Goal: Transaction & Acquisition: Purchase product/service

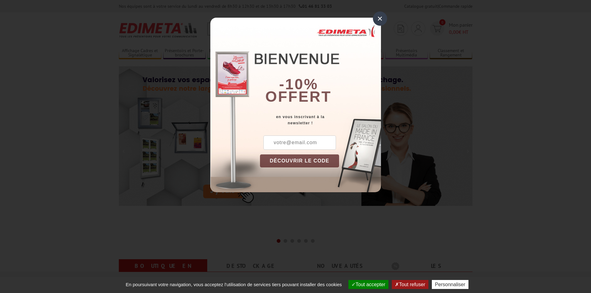
click at [283, 143] on input "text" at bounding box center [299, 143] width 73 height 14
type input "[PERSON_NAME][EMAIL_ADDRESS][DOMAIN_NAME]"
click at [285, 160] on button "DÉCOUVRIR LE CODE" at bounding box center [299, 160] width 79 height 13
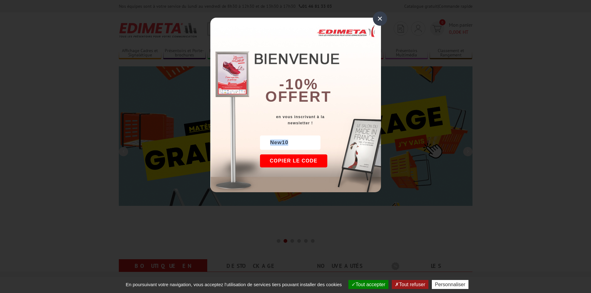
drag, startPoint x: 292, startPoint y: 142, endPoint x: 266, endPoint y: 142, distance: 25.7
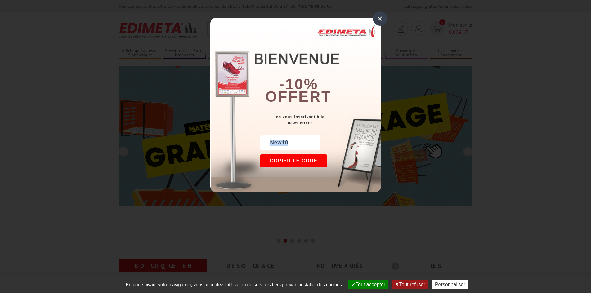
click at [266, 142] on div "New10" at bounding box center [290, 143] width 60 height 14
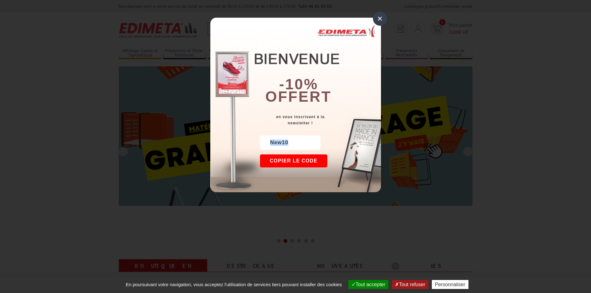
copy div "New10"
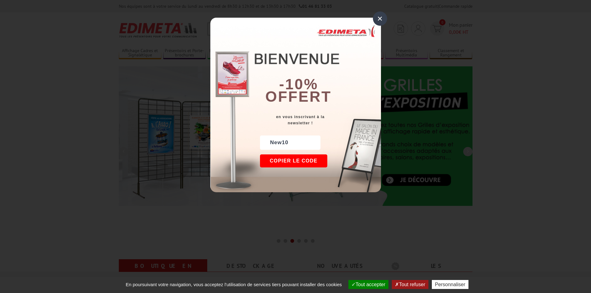
click at [382, 19] on div "×" at bounding box center [380, 18] width 14 height 14
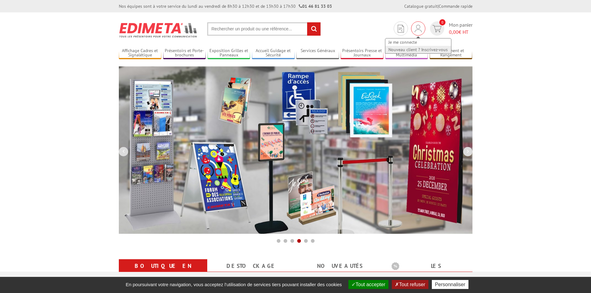
click at [429, 50] on link "Nouveau client ? Inscrivez-vous" at bounding box center [418, 49] width 66 height 7
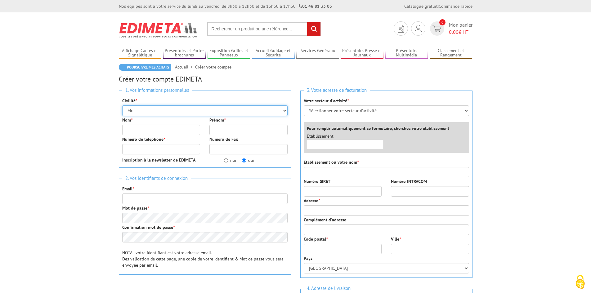
click at [145, 111] on select "Mr. Mme. Mlle." at bounding box center [204, 110] width 165 height 11
click at [145, 110] on select "Mr. Mme. Mlle." at bounding box center [204, 110] width 165 height 11
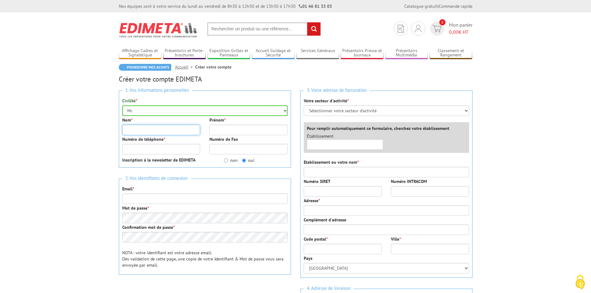
click at [136, 131] on input "Nom *" at bounding box center [161, 130] width 78 height 11
click at [141, 108] on select "Mr. Mme. Mlle." at bounding box center [204, 110] width 165 height 11
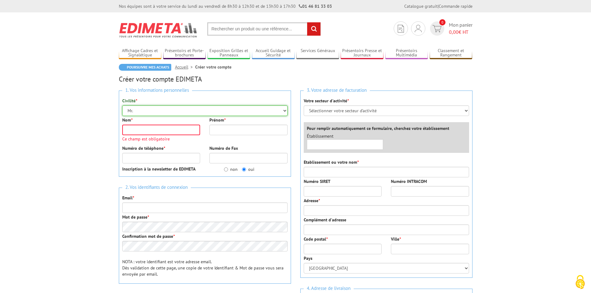
select select "Mme."
click at [122, 105] on select "Mr. Mme. Mlle." at bounding box center [204, 110] width 165 height 11
click at [127, 131] on input "Nom *" at bounding box center [161, 130] width 78 height 11
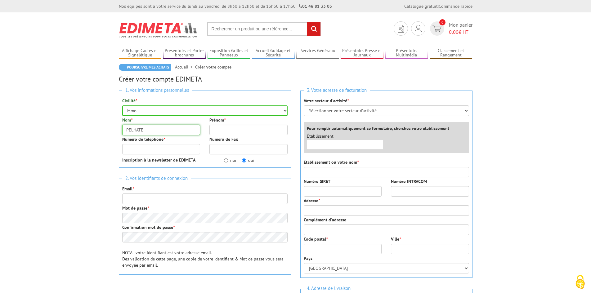
type input "PELHATE"
click at [238, 130] on input "Prénom *" at bounding box center [248, 130] width 78 height 11
type input "[PERSON_NAME]"
click at [146, 150] on input "Numéro de téléphone *" at bounding box center [161, 149] width 78 height 11
type input "0299251976"
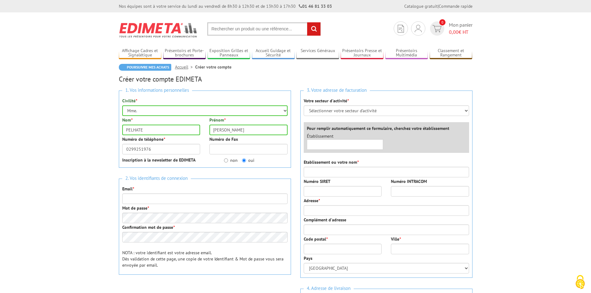
type input "[PERSON_NAME][EMAIL_ADDRESS][DOMAIN_NAME]"
type input "CLINIQUE FSEF RENNES BEAULIEU"
type input "41 AVENUE DES BUTTES DE COESMES"
type input "CLI"
type input "35700"
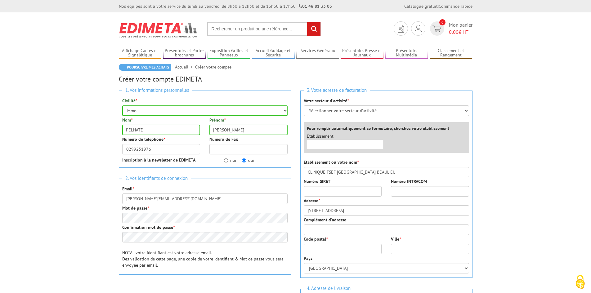
type input "[GEOGRAPHIC_DATA]"
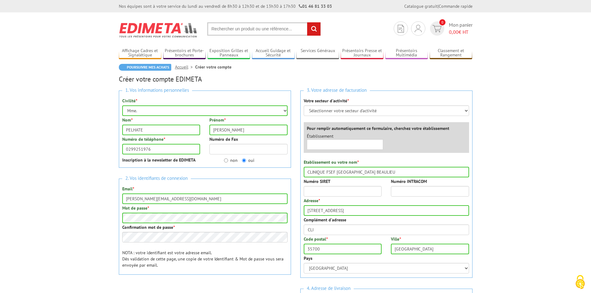
click at [196, 210] on div "Mot de passe *" at bounding box center [204, 214] width 165 height 18
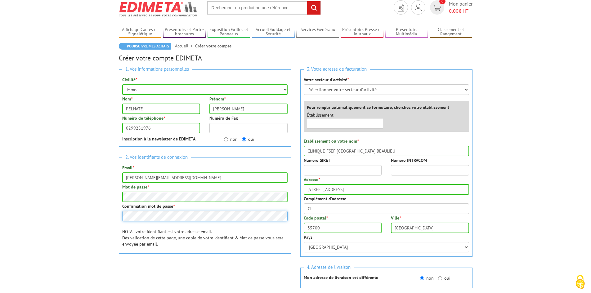
scroll to position [31, 0]
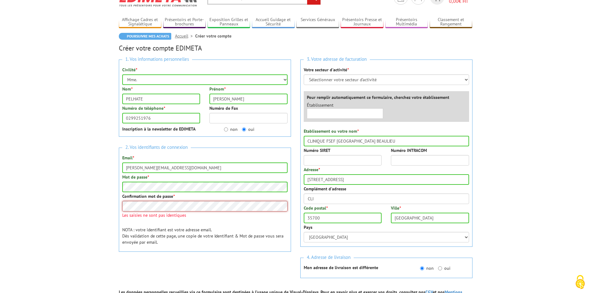
click at [96, 200] on body "Nos équipes sont à votre service du lundi au vendredi de 8h30 à 12h30 et de 13h…" at bounding box center [295, 228] width 591 height 519
click at [101, 184] on body "Nos équipes sont à votre service du lundi au vendredi de 8h30 à 12h30 et de 13h…" at bounding box center [295, 228] width 591 height 519
click at [127, 213] on span "Les saisies ne sont pas identiques" at bounding box center [204, 215] width 165 height 4
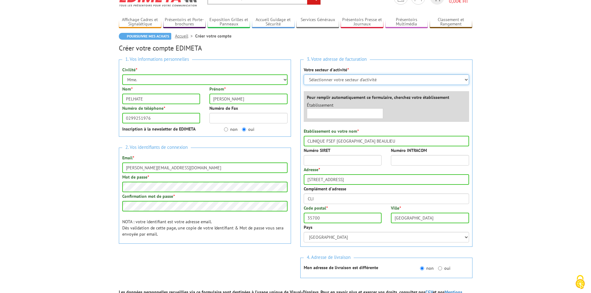
click at [461, 79] on select "Sélectionner votre secteur d'activité Administrations et collectivités Magasins…" at bounding box center [386, 79] width 165 height 11
select select "876"
click at [304, 74] on select "Sélectionner votre secteur d'activité Administrations et collectivités Magasins…" at bounding box center [386, 79] width 165 height 11
click at [394, 79] on select "Sélectionner votre secteur d'activité Administrations et collectivités Magasins…" at bounding box center [386, 79] width 165 height 11
click at [304, 74] on select "Sélectionner votre secteur d'activité Administrations et collectivités Magasins…" at bounding box center [386, 79] width 165 height 11
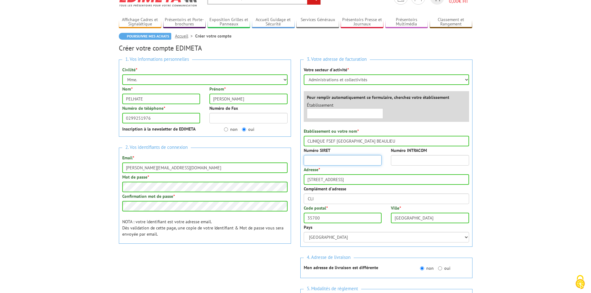
click at [321, 160] on input "Numéro SIRET" at bounding box center [343, 160] width 78 height 11
type input "77568300600172"
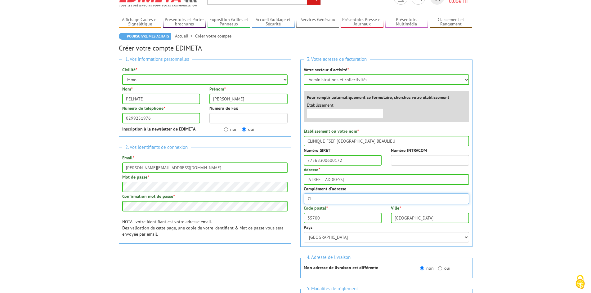
click at [333, 200] on input "CLI" at bounding box center [386, 199] width 165 height 11
type input "C"
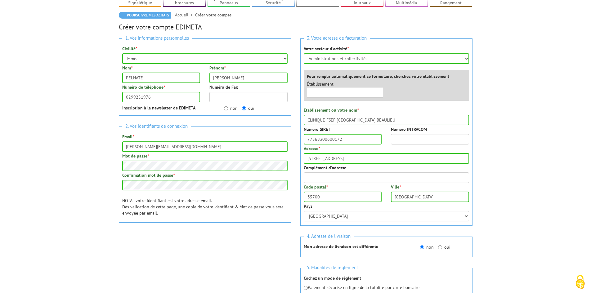
scroll to position [93, 0]
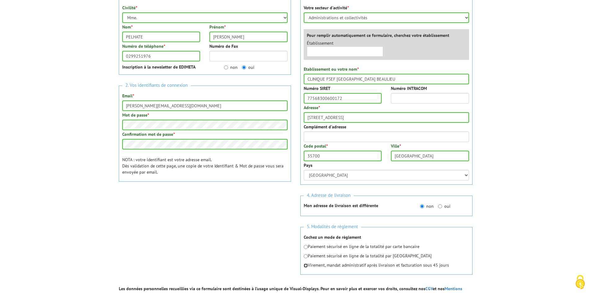
click at [306, 266] on input "radio" at bounding box center [306, 266] width 4 height 4
radio input "true"
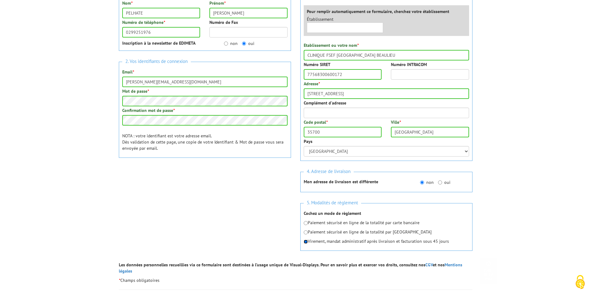
scroll to position [186, 0]
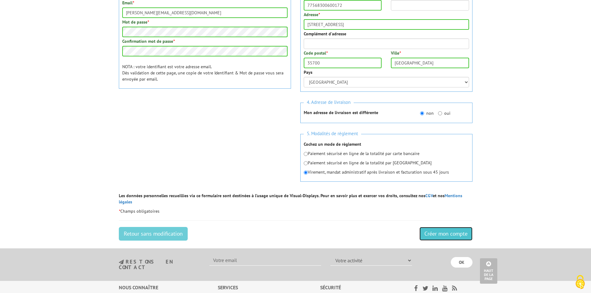
click at [445, 227] on input "Créer mon compte" at bounding box center [445, 234] width 53 height 14
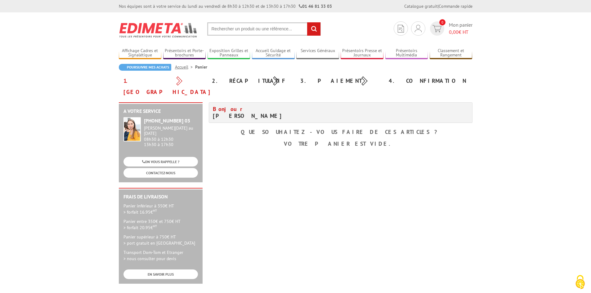
click at [241, 28] on input "text" at bounding box center [264, 28] width 114 height 13
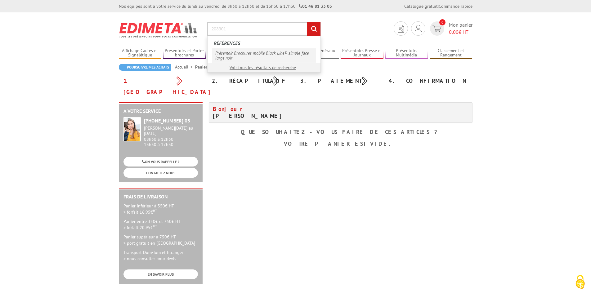
type input "203301"
click at [228, 50] on link "Présentoir Brochures mobile Black-Line® simple-face large noir" at bounding box center [264, 55] width 104 height 14
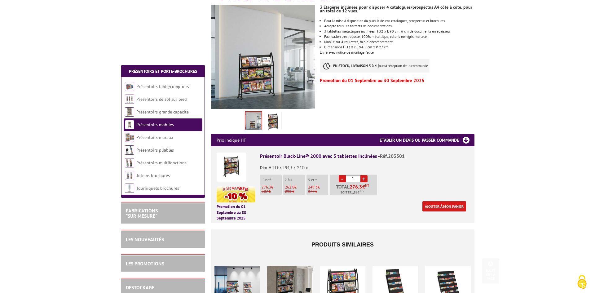
scroll to position [186, 0]
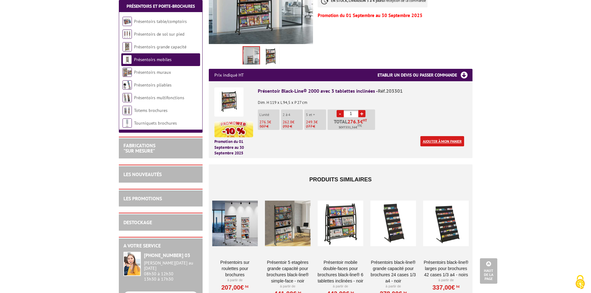
click at [444, 136] on link "Ajouter à mon panier" at bounding box center [442, 141] width 44 height 10
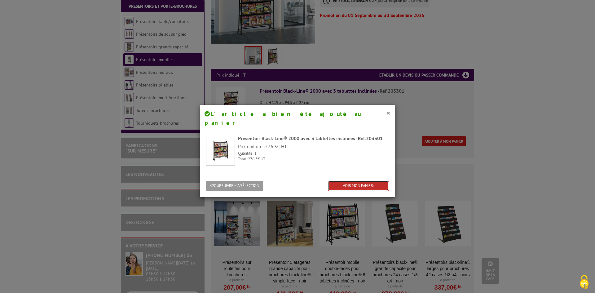
click at [349, 181] on link "VOIR MON PANIER" at bounding box center [358, 186] width 61 height 10
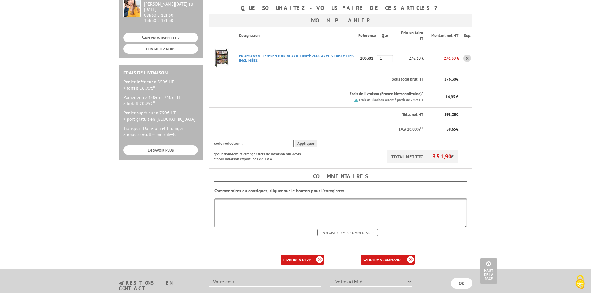
scroll to position [155, 0]
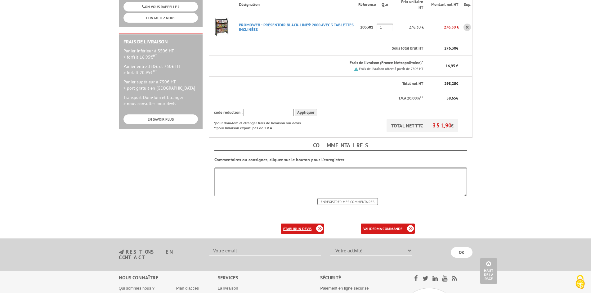
click at [296, 224] on link "établir un devis" at bounding box center [302, 229] width 43 height 10
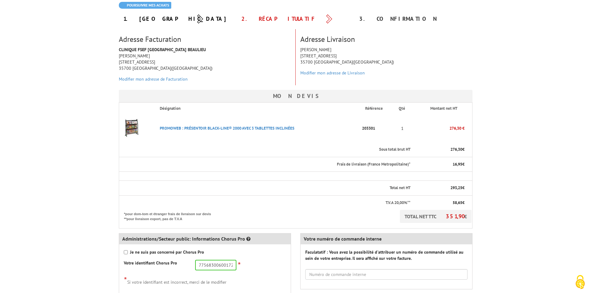
scroll to position [93, 0]
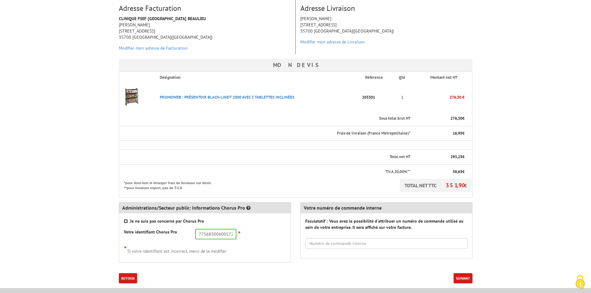
click at [126, 221] on input "Je ne suis pas concerné par Chorus Pro" at bounding box center [126, 221] width 4 height 4
checkbox input "true"
click at [329, 243] on input "text" at bounding box center [386, 243] width 162 height 11
type input "u"
type input "N"
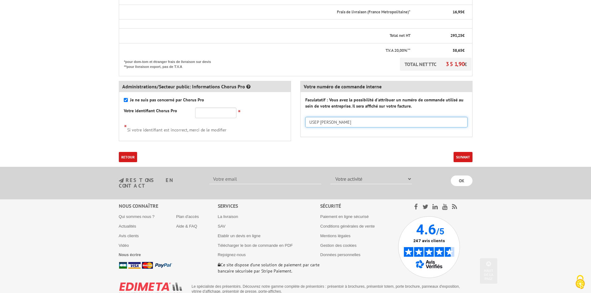
scroll to position [217, 0]
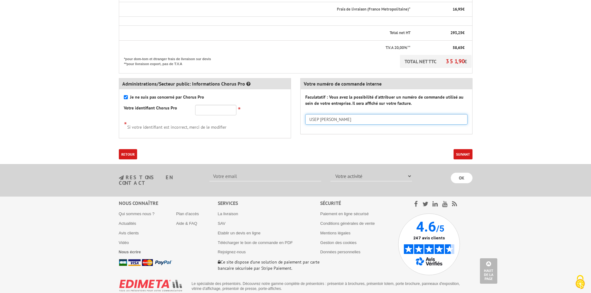
type input "USEP SYLVIE ROUAT"
click at [466, 151] on button "Suivant" at bounding box center [462, 154] width 19 height 10
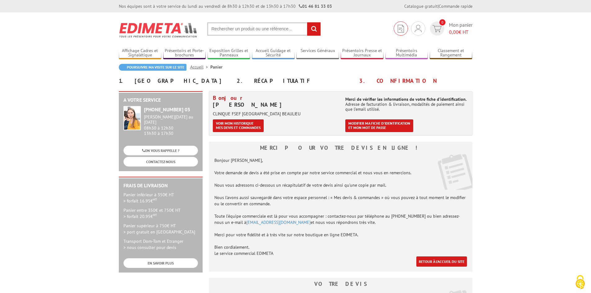
click at [400, 29] on img at bounding box center [401, 29] width 6 height 8
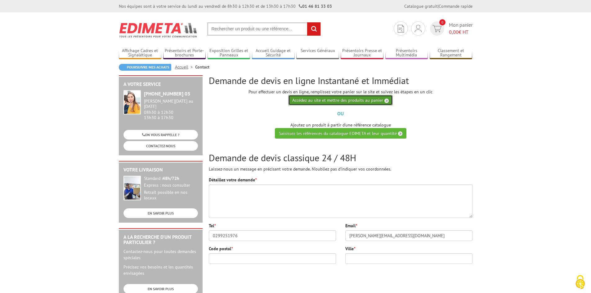
click at [382, 99] on link "Accédez au site et mettre des produits au panier" at bounding box center [340, 100] width 105 height 11
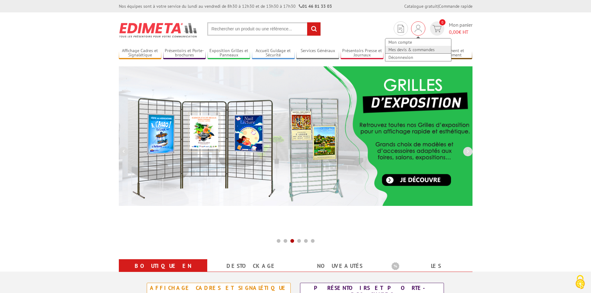
click at [416, 50] on link "Mes devis & commandes" at bounding box center [418, 49] width 66 height 7
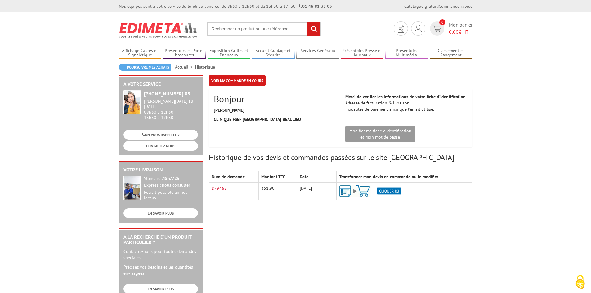
click at [343, 191] on img at bounding box center [370, 191] width 62 height 12
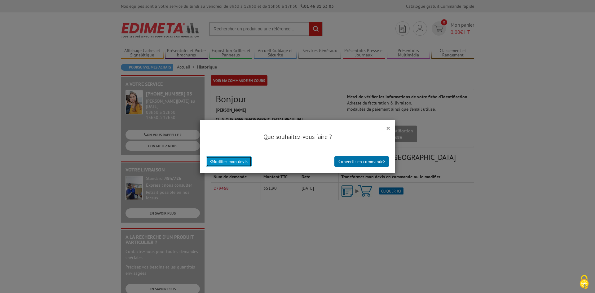
click at [220, 159] on button "Modifier mon devis" at bounding box center [229, 161] width 46 height 11
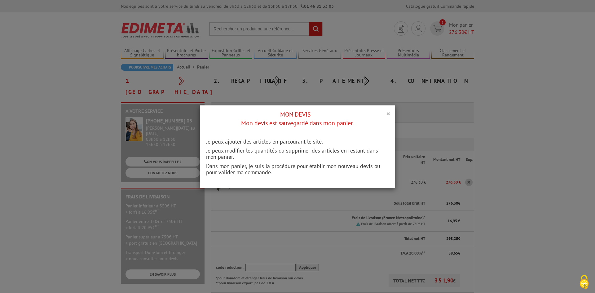
click at [386, 114] on button "×" at bounding box center [388, 113] width 4 height 8
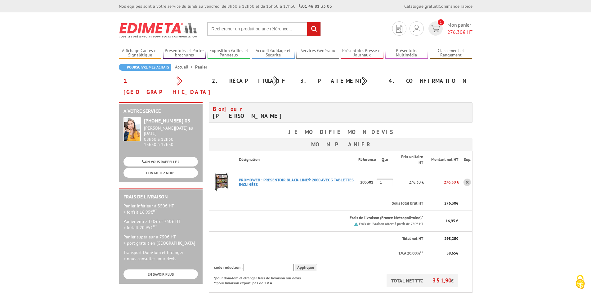
click at [265, 264] on input "text" at bounding box center [268, 268] width 50 height 8
paste input "New10"
type input "New10"
click at [304, 264] on input "Appliquer" at bounding box center [306, 268] width 22 height 8
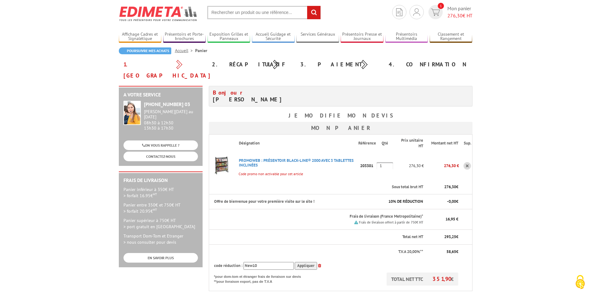
scroll to position [31, 0]
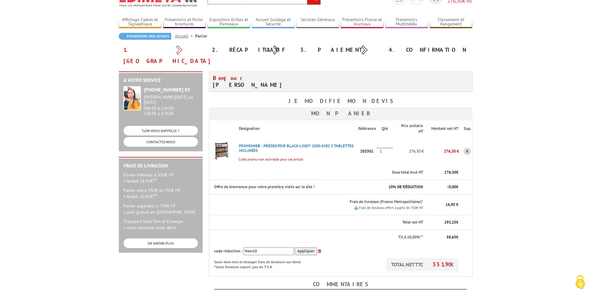
drag, startPoint x: 265, startPoint y: 240, endPoint x: 227, endPoint y: 238, distance: 37.9
click at [227, 247] on div "code réduction : New10 Appliquer" at bounding box center [336, 251] width 244 height 8
drag, startPoint x: 572, startPoint y: 195, endPoint x: 569, endPoint y: 196, distance: 3.1
click at [570, 196] on body "Nos équipes sont à votre service du [DATE] au [DATE] de 8h30 à 12h30 et de 13h3…" at bounding box center [295, 244] width 591 height 551
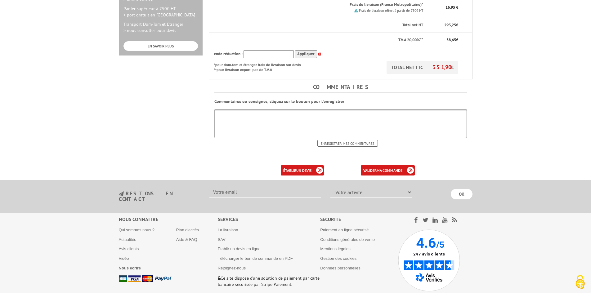
scroll to position [243, 0]
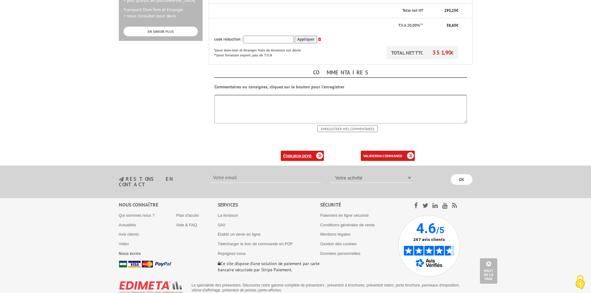
click at [291, 151] on link "établir un devis" at bounding box center [302, 156] width 43 height 10
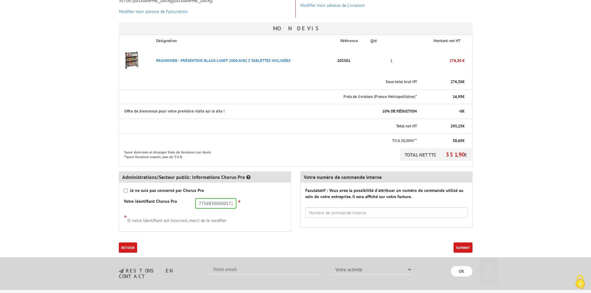
scroll to position [155, 0]
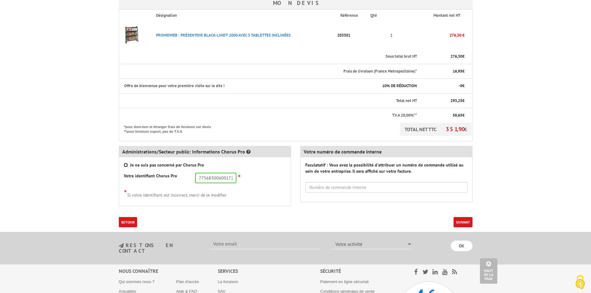
click at [127, 165] on input "Je ne suis pas concerné par Chorus Pro" at bounding box center [126, 165] width 4 height 4
checkbox input "true"
click at [463, 223] on button "Suivant" at bounding box center [462, 222] width 19 height 10
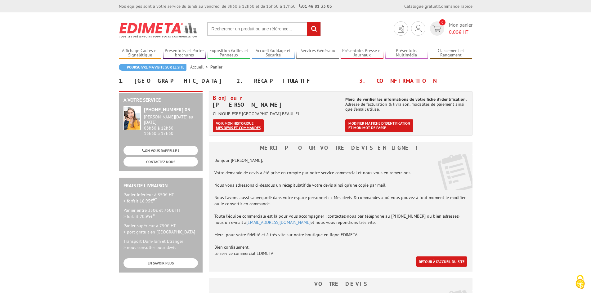
click at [229, 128] on link "Voir mon historique mes devis et commandes" at bounding box center [238, 125] width 51 height 13
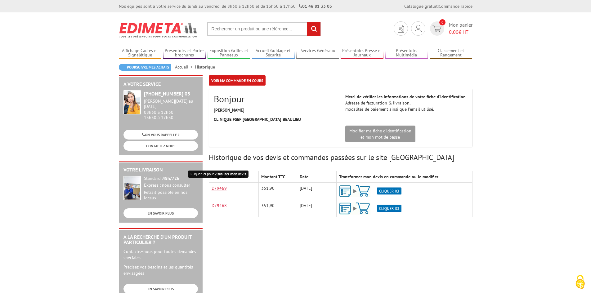
click at [217, 189] on link "D79469" at bounding box center [219, 188] width 15 height 6
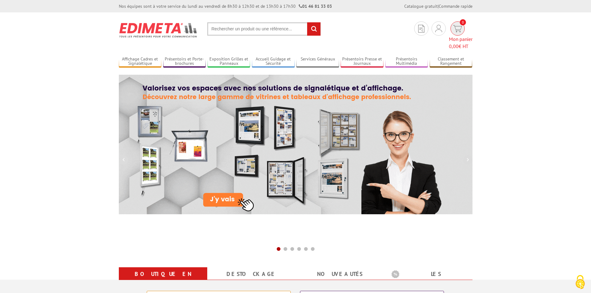
click at [453, 26] on img at bounding box center [457, 28] width 9 height 7
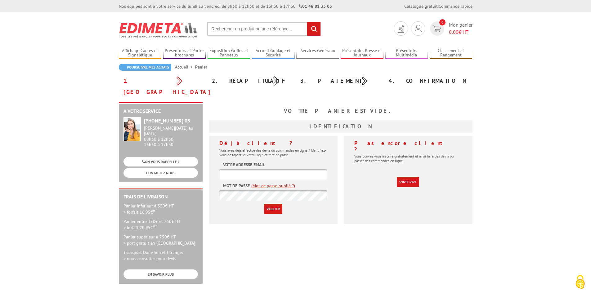
type input "[PERSON_NAME][EMAIL_ADDRESS][DOMAIN_NAME]"
click at [275, 204] on input "Valider" at bounding box center [273, 209] width 18 height 10
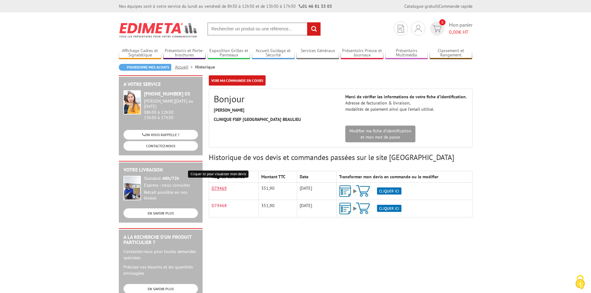
click at [221, 188] on link "D79469" at bounding box center [219, 188] width 15 height 6
click at [229, 30] on input "text" at bounding box center [264, 28] width 114 height 13
click at [222, 25] on input "text" at bounding box center [264, 28] width 114 height 13
click at [218, 29] on input "text" at bounding box center [264, 28] width 114 height 13
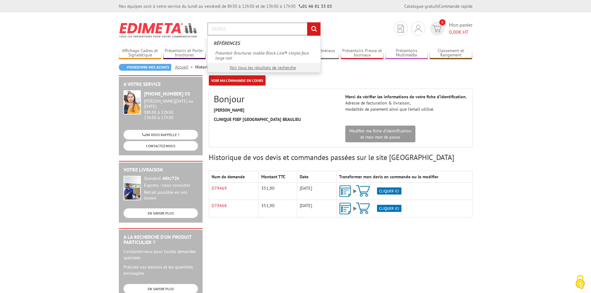
type input "203301"
click at [307, 22] on input "rechercher" at bounding box center [313, 28] width 13 height 13
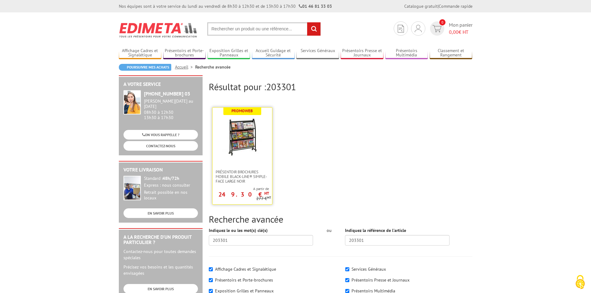
click at [239, 136] on img at bounding box center [242, 137] width 40 height 40
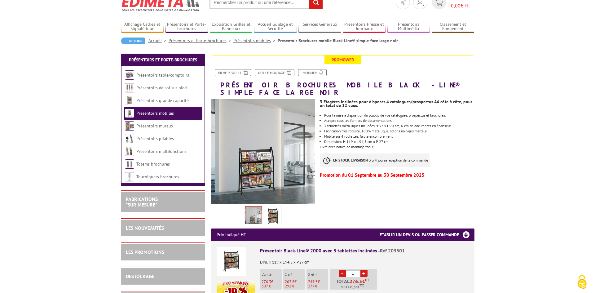
scroll to position [62, 0]
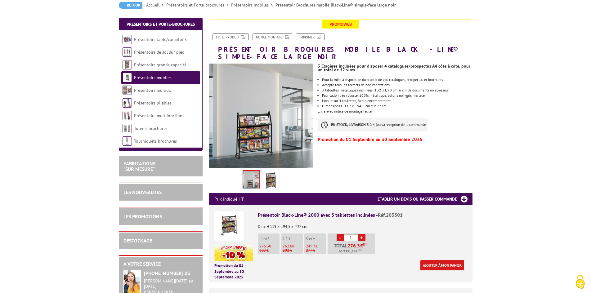
click at [435, 260] on link "Ajouter à mon panier" at bounding box center [442, 265] width 44 height 10
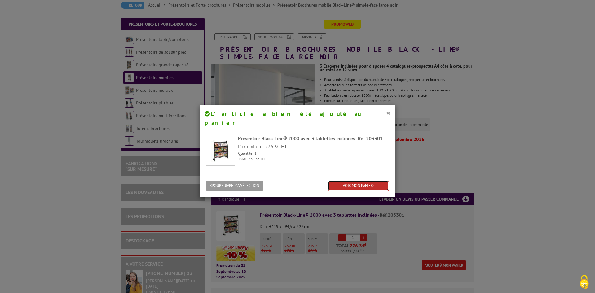
click at [340, 181] on link "VOIR MON PANIER" at bounding box center [358, 186] width 61 height 10
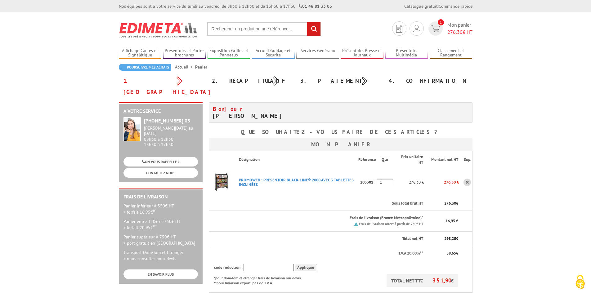
click at [248, 264] on input "text" at bounding box center [268, 268] width 50 height 8
click at [261, 264] on input "text" at bounding box center [268, 268] width 50 height 8
type input "NEW10"
click at [303, 264] on input "Appliquer" at bounding box center [306, 268] width 22 height 8
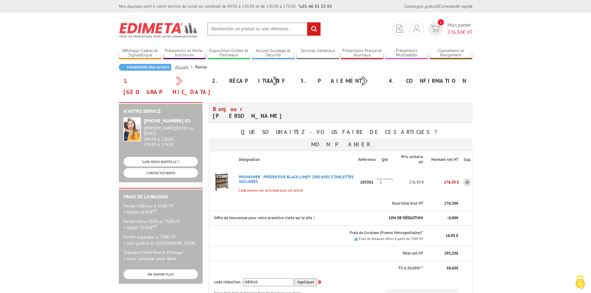
scroll to position [31, 0]
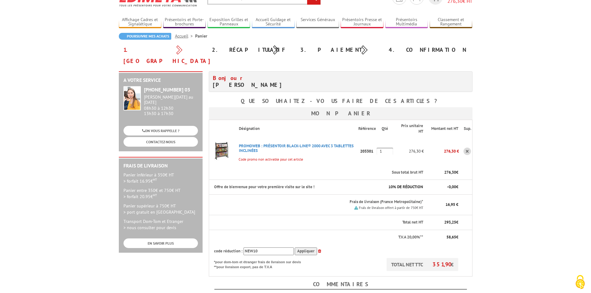
click at [319, 249] on icon at bounding box center [319, 251] width 3 height 4
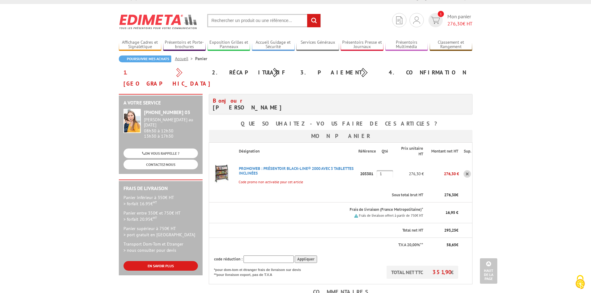
scroll to position [0, 0]
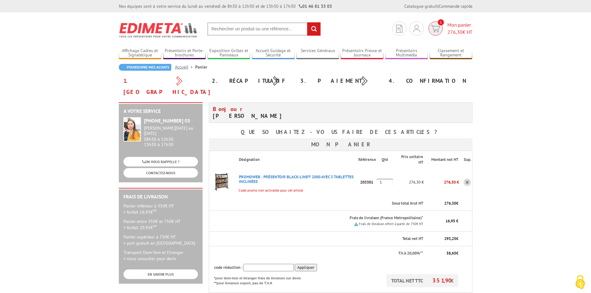
click at [440, 28] on span "1" at bounding box center [435, 28] width 14 height 14
